Goal: Task Accomplishment & Management: Use online tool/utility

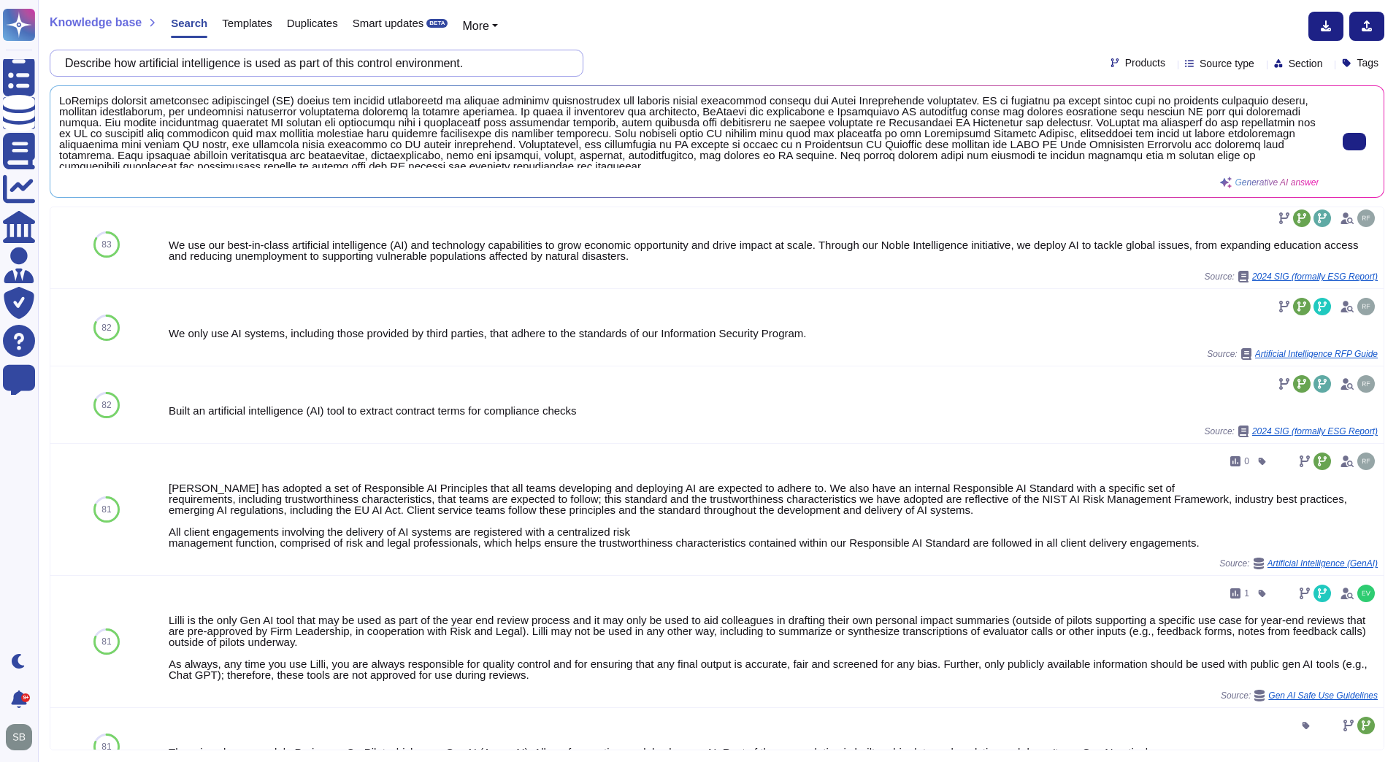
scroll to position [5, 0]
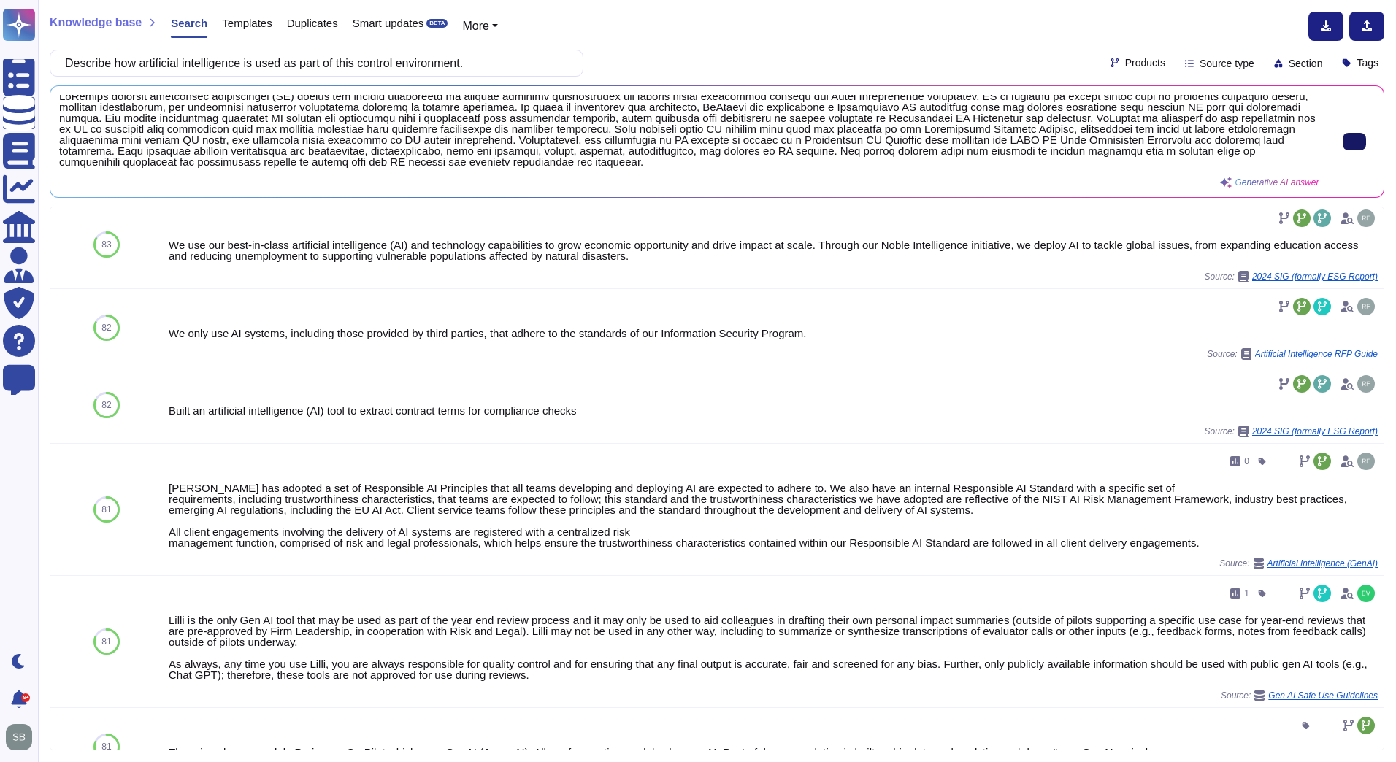
click at [234, 21] on span "Templates" at bounding box center [247, 23] width 50 height 11
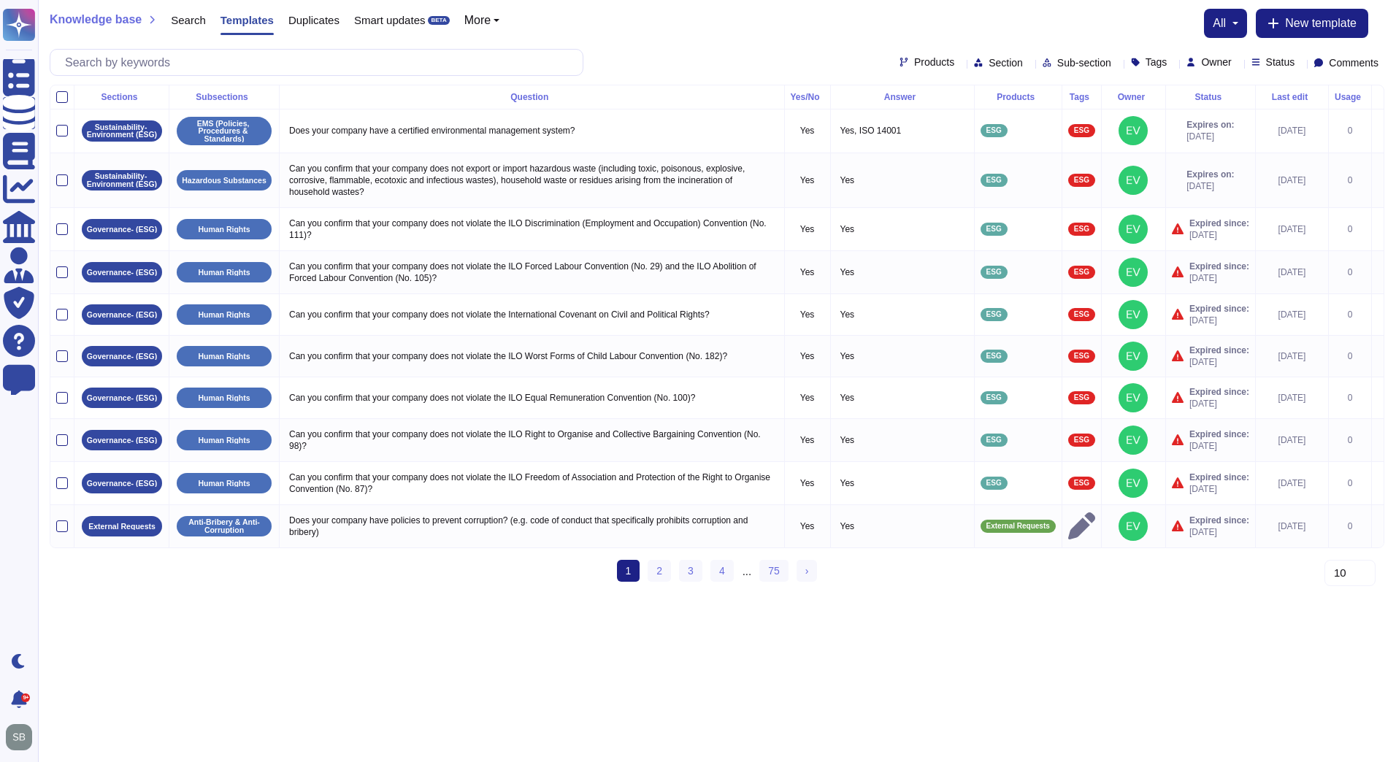
click at [1015, 93] on div "Products" at bounding box center [1017, 97] width 75 height 9
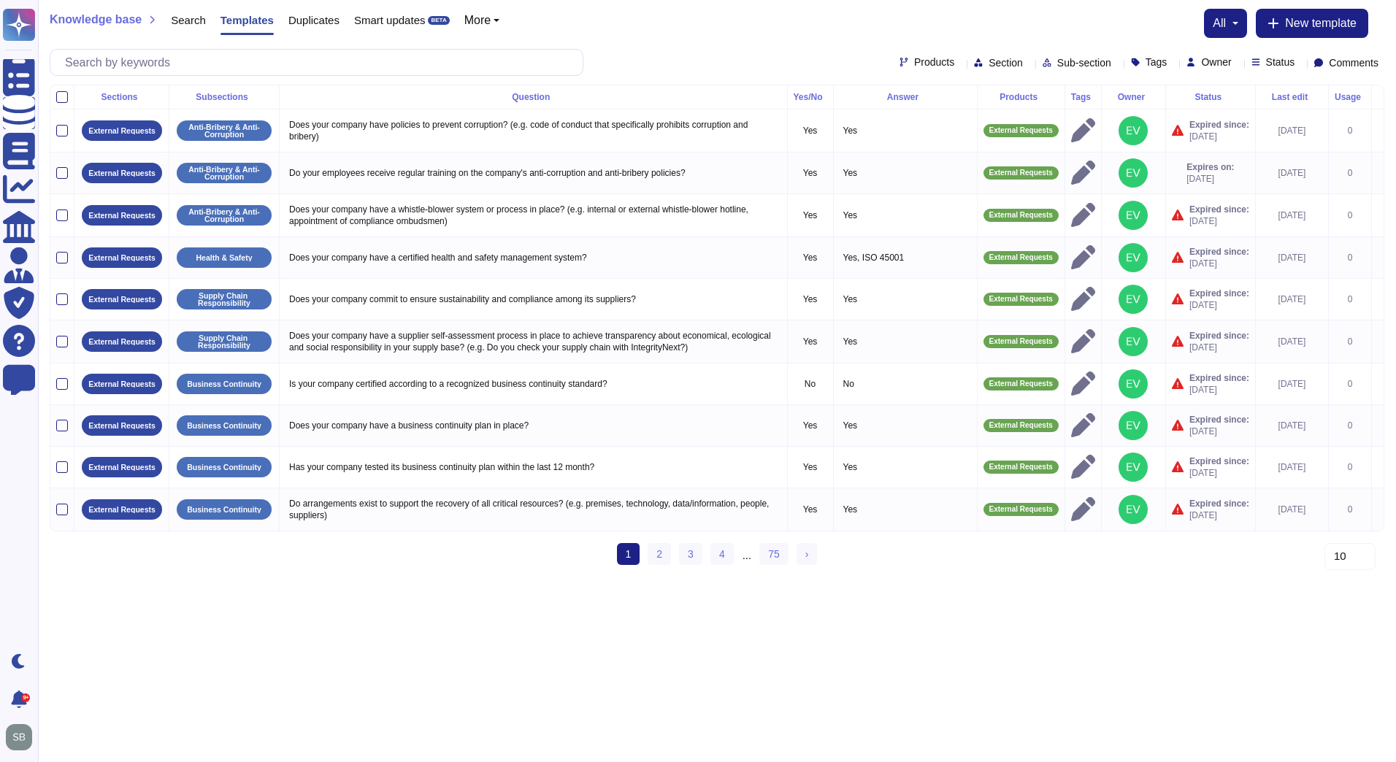
click at [1015, 93] on div "Products" at bounding box center [1020, 97] width 75 height 9
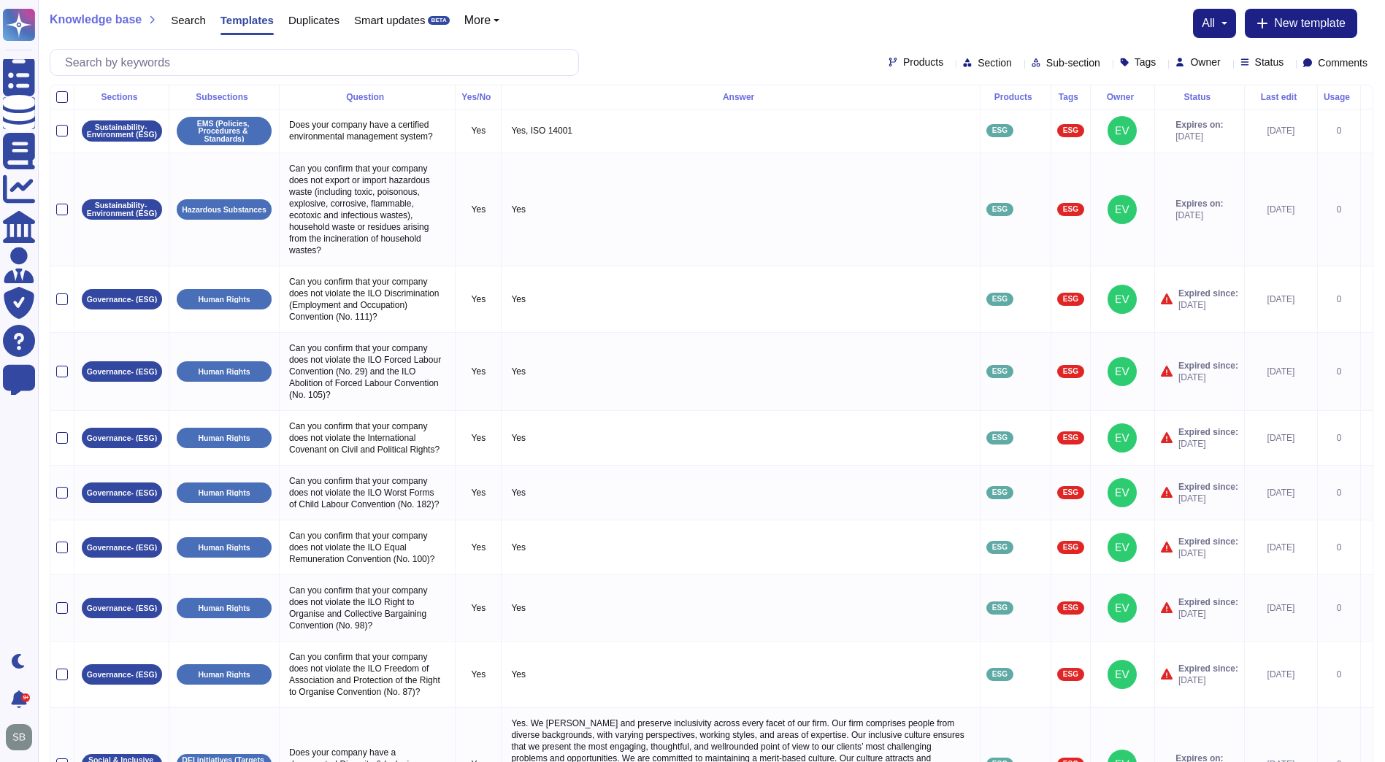
click at [1015, 93] on div "Products" at bounding box center [1015, 97] width 58 height 9
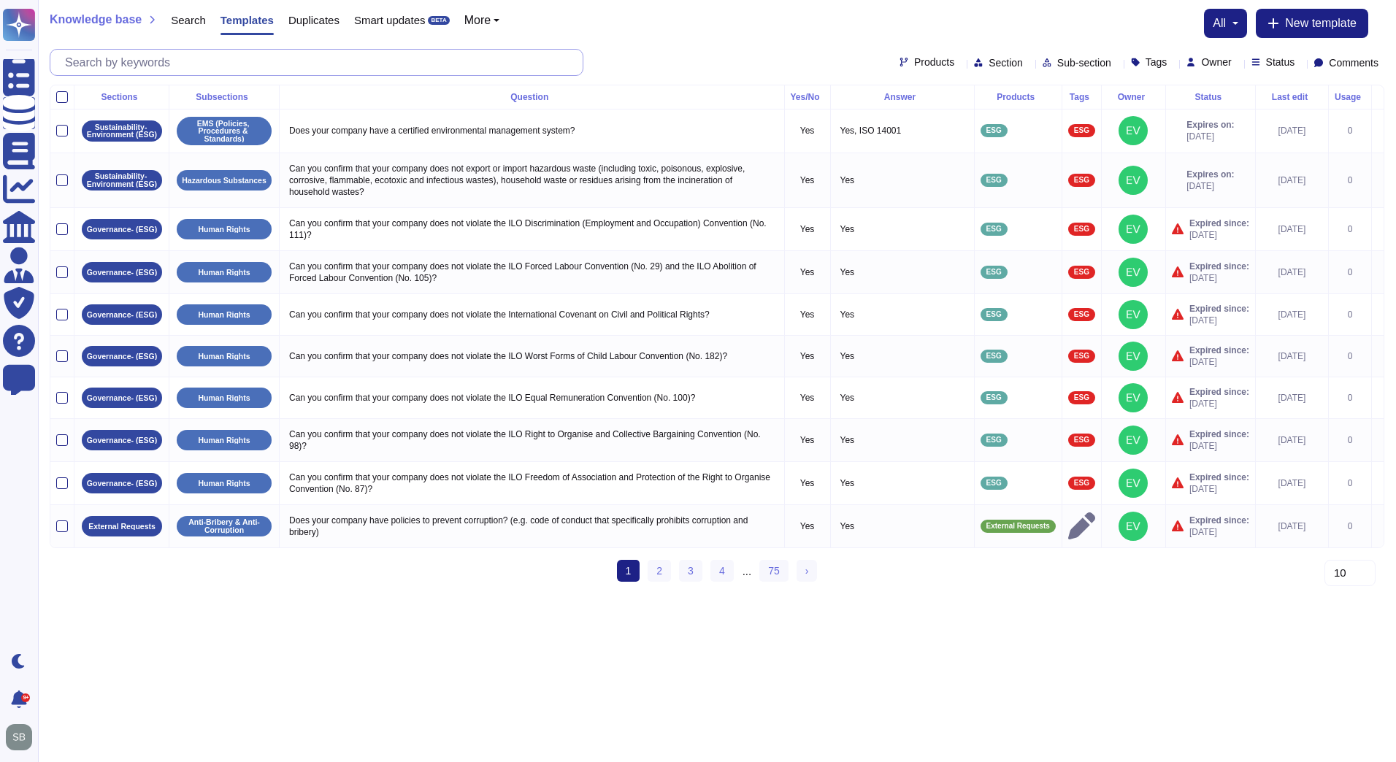
click at [264, 58] on input "text" at bounding box center [320, 63] width 525 height 26
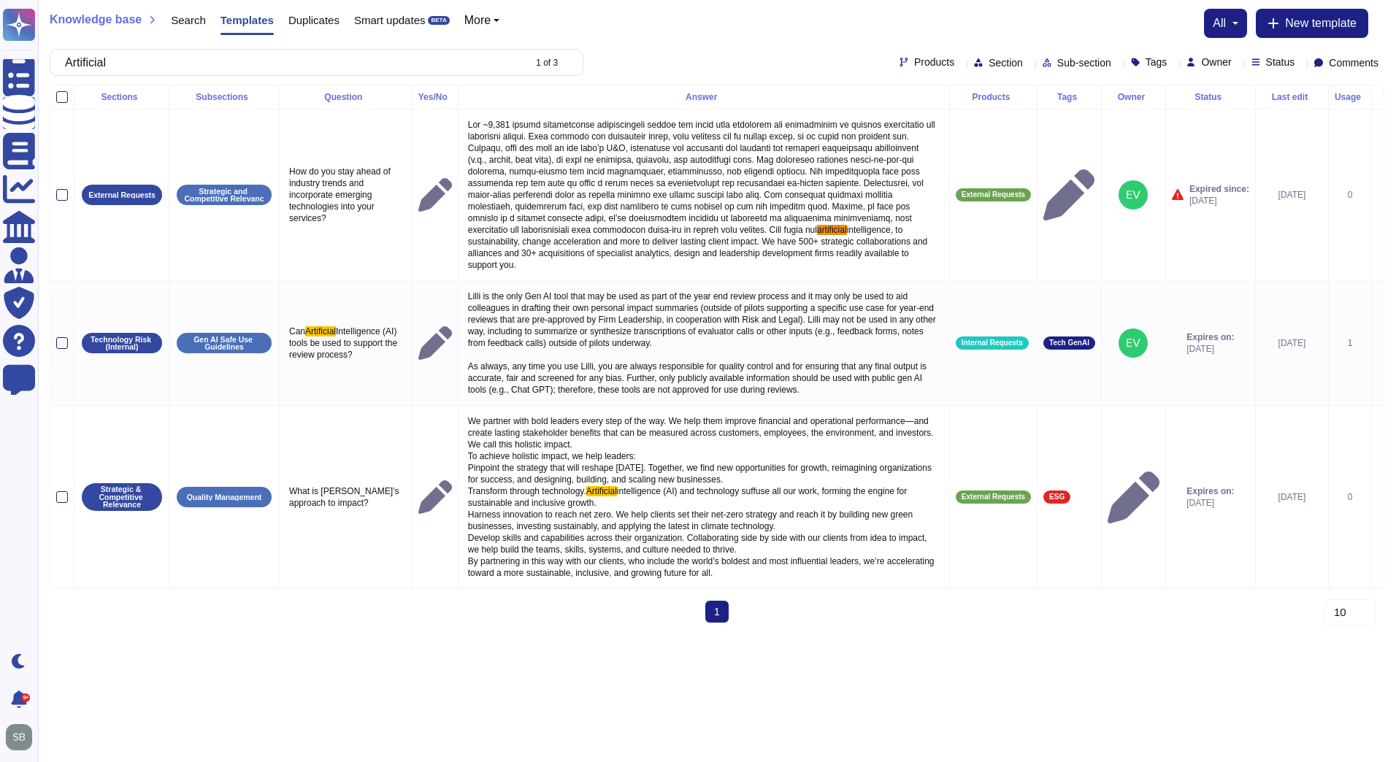
type input "Artificial"
click at [477, 23] on span "More" at bounding box center [477, 21] width 26 height 12
click at [188, 19] on span "Search" at bounding box center [188, 20] width 35 height 11
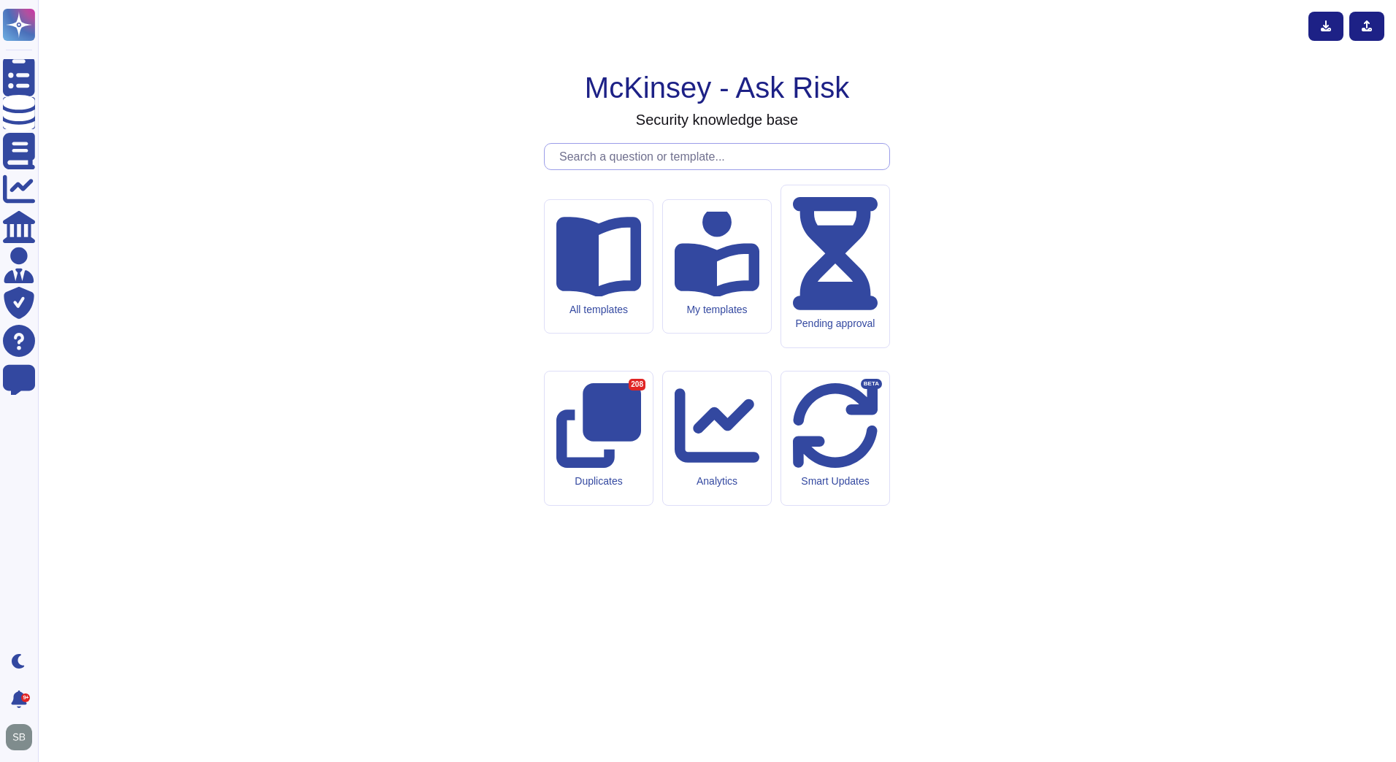
click at [704, 169] on input "text" at bounding box center [720, 157] width 337 height 26
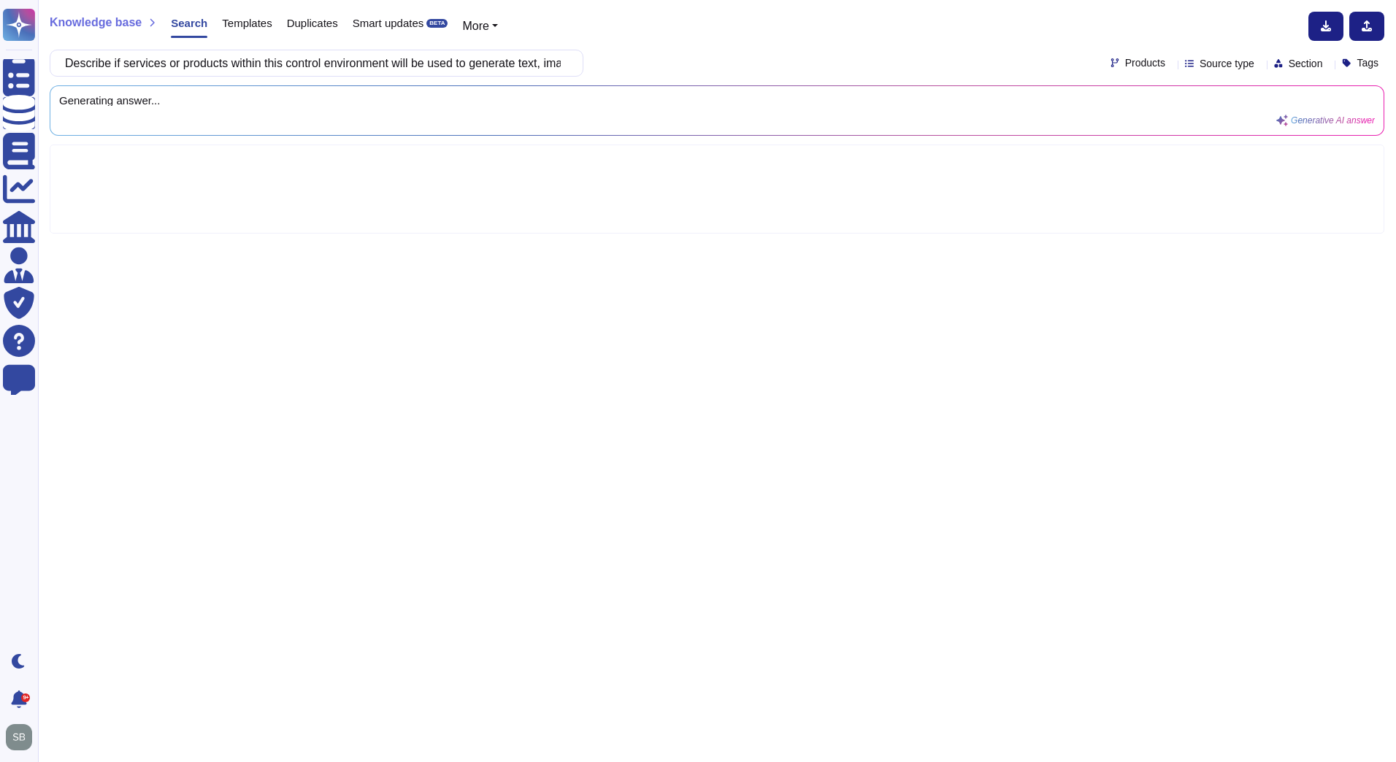
scroll to position [0, 249]
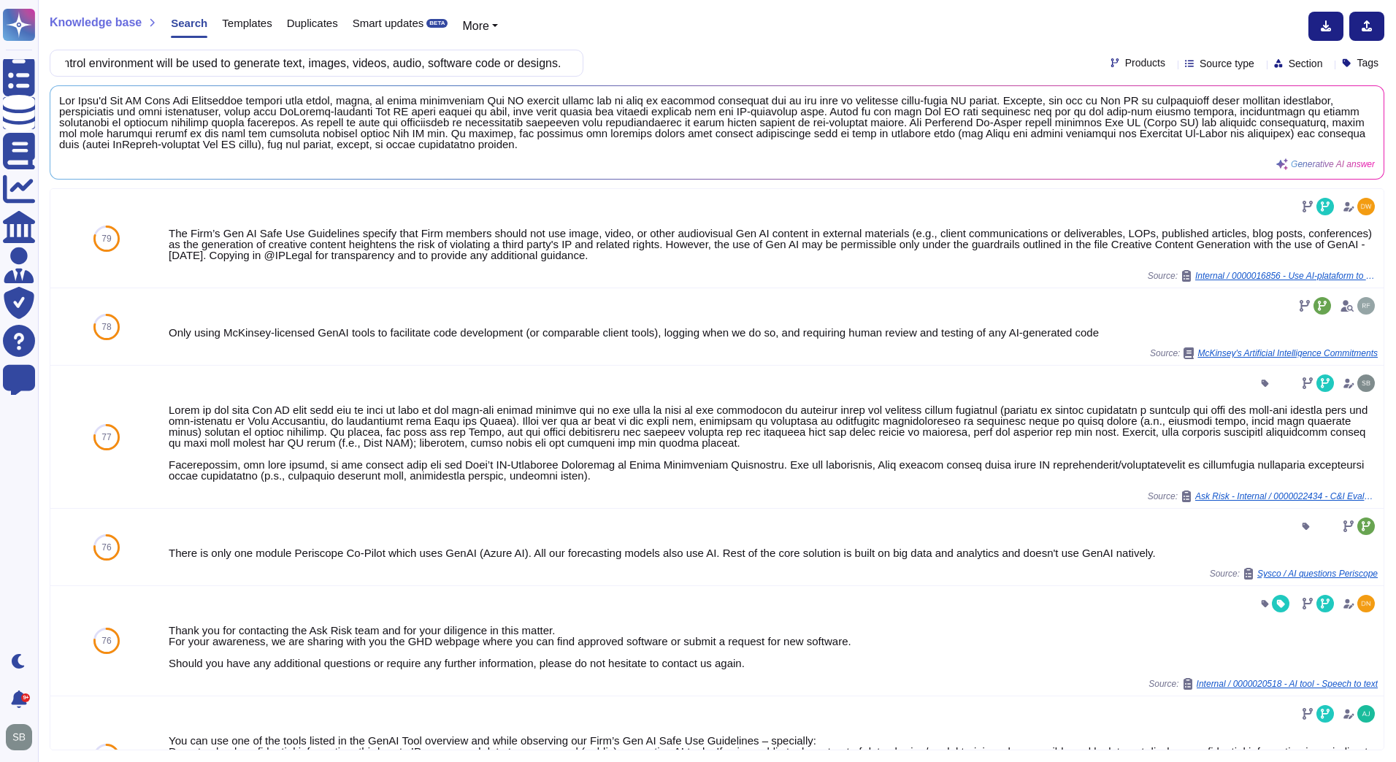
click at [1125, 58] on span "Products" at bounding box center [1145, 63] width 40 height 10
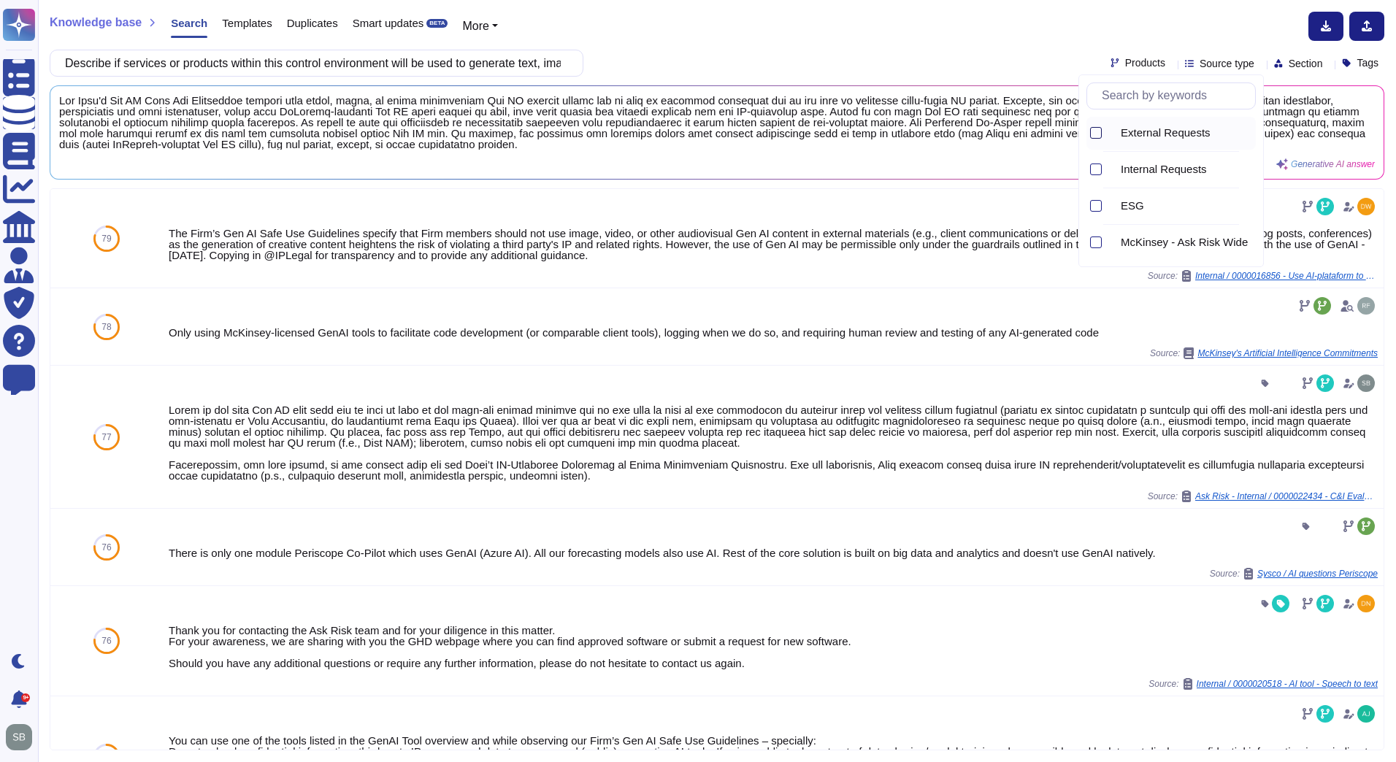
click at [1095, 134] on div at bounding box center [1096, 133] width 12 height 12
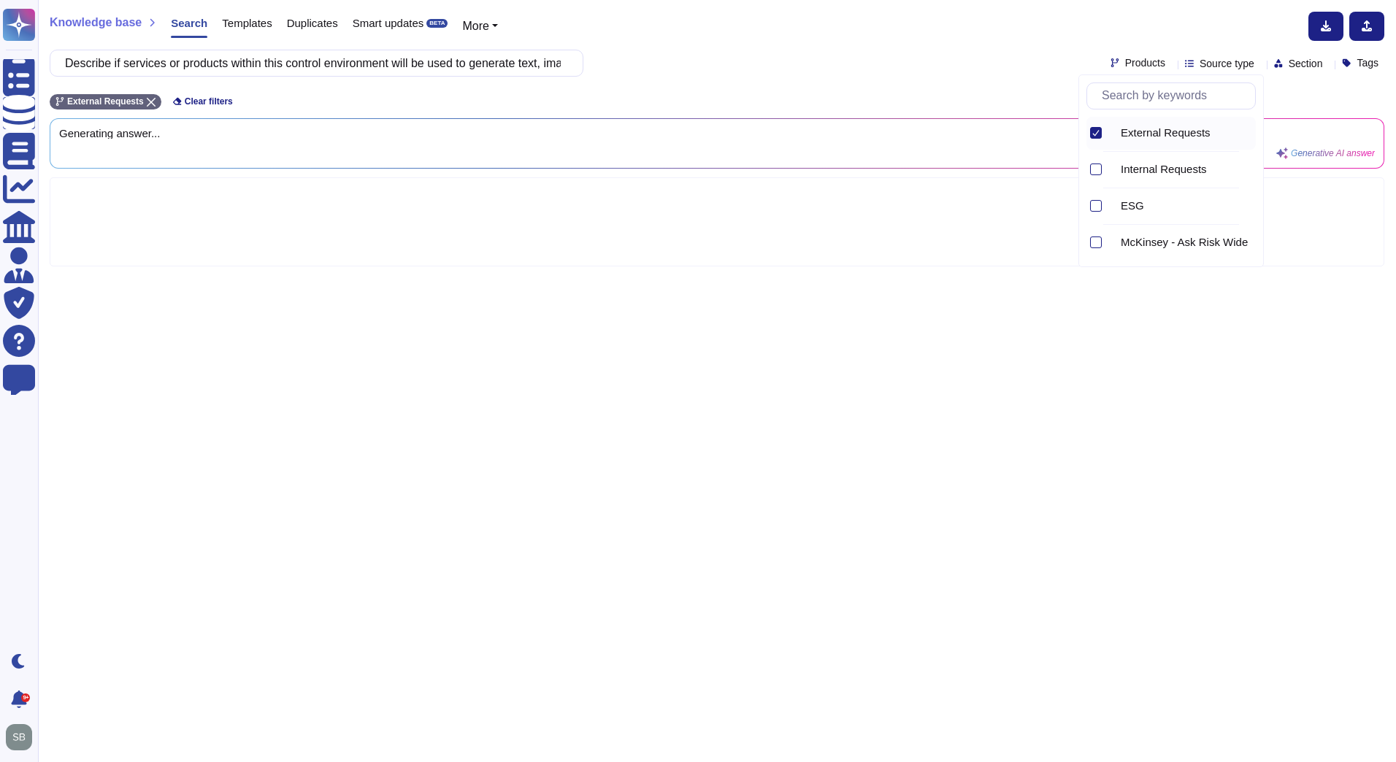
click at [847, 44] on div "Knowledge base Search Templates Duplicates Smart updates BETA More Describe if …" at bounding box center [717, 381] width 1358 height 762
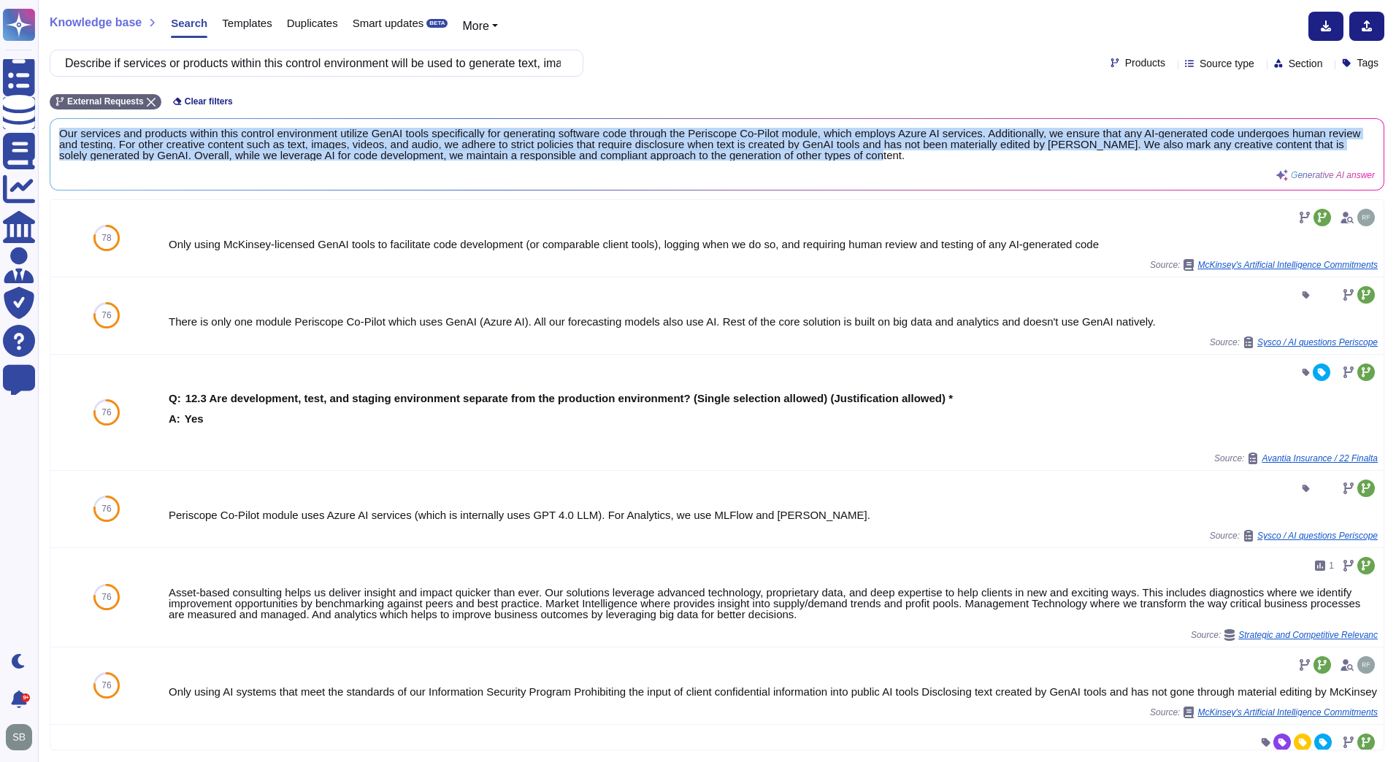
drag, startPoint x: 1003, startPoint y: 153, endPoint x: 48, endPoint y: 129, distance: 955.2
click at [49, 129] on div "Knowledge base Search Templates Duplicates Smart updates BETA More Describe if …" at bounding box center [717, 381] width 1358 height 762
copy span "Our services and products within this control environment utilize GenAI tools s…"
click at [345, 183] on div "Our services and products within this control environment utilize GenAI tools s…" at bounding box center [716, 154] width 1333 height 71
click at [347, 175] on div "Our services and products within this control environment utilize GenAI tools s…" at bounding box center [688, 154] width 1259 height 53
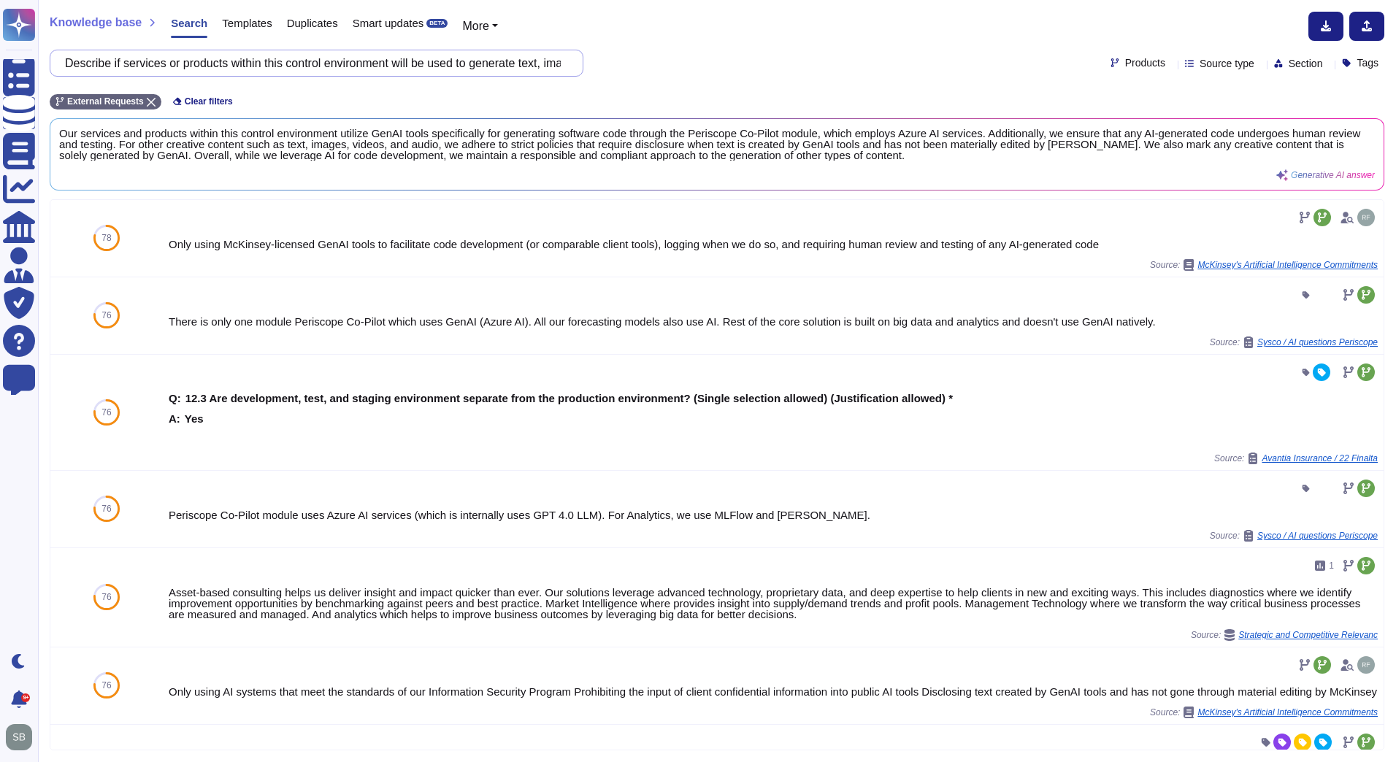
click at [266, 59] on input "Describe if services or products within this control environment will be used t…" at bounding box center [313, 63] width 510 height 26
paste input "Describe any methods used to watermark or expressly indicate to end users wheth…"
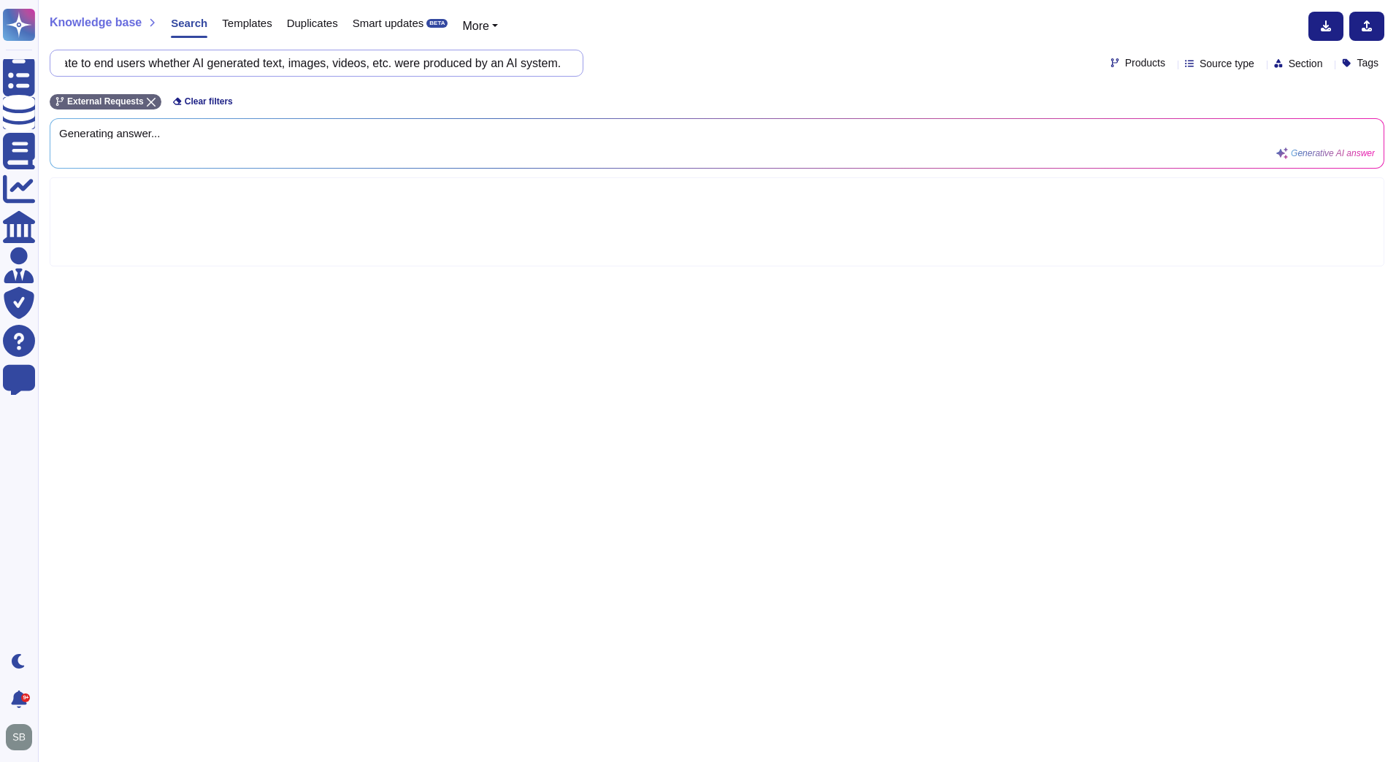
type input "Describe any methods used to watermark or expressly indicate to end users wheth…"
